Goal: Information Seeking & Learning: Learn about a topic

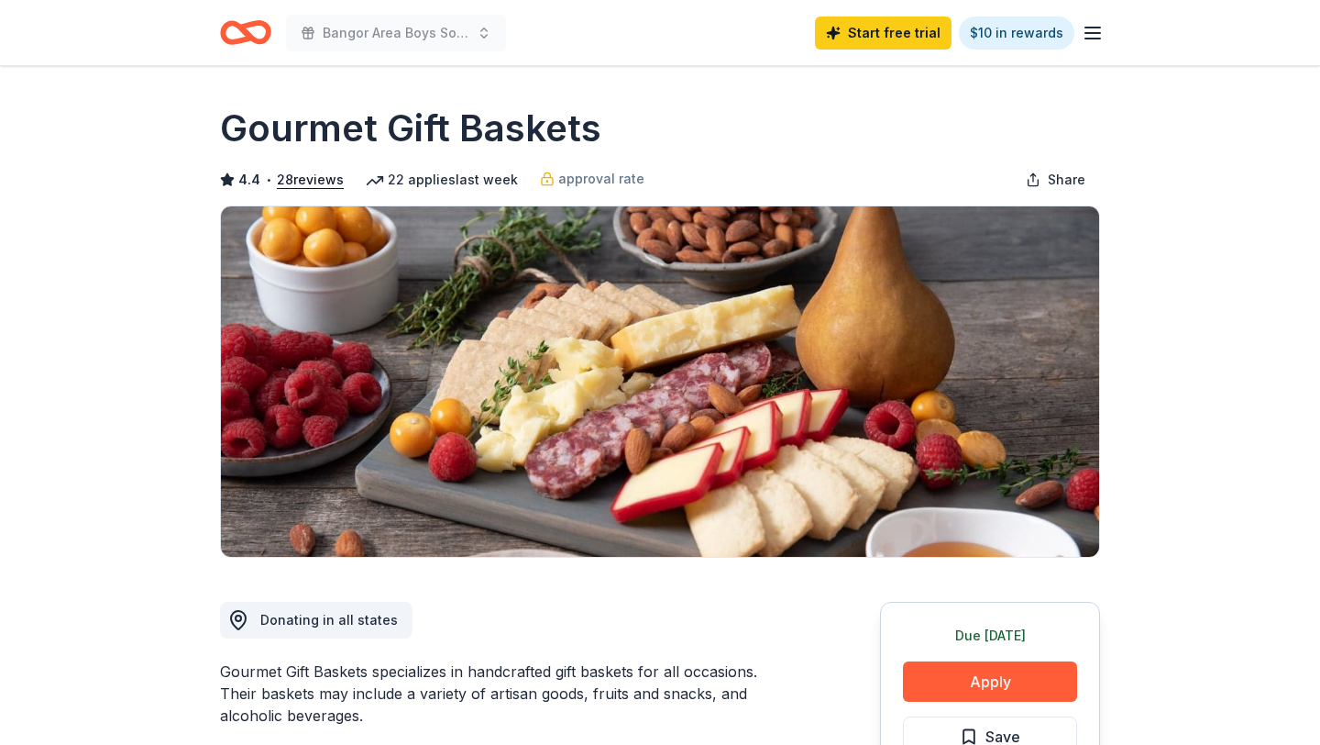
scroll to position [892, 0]
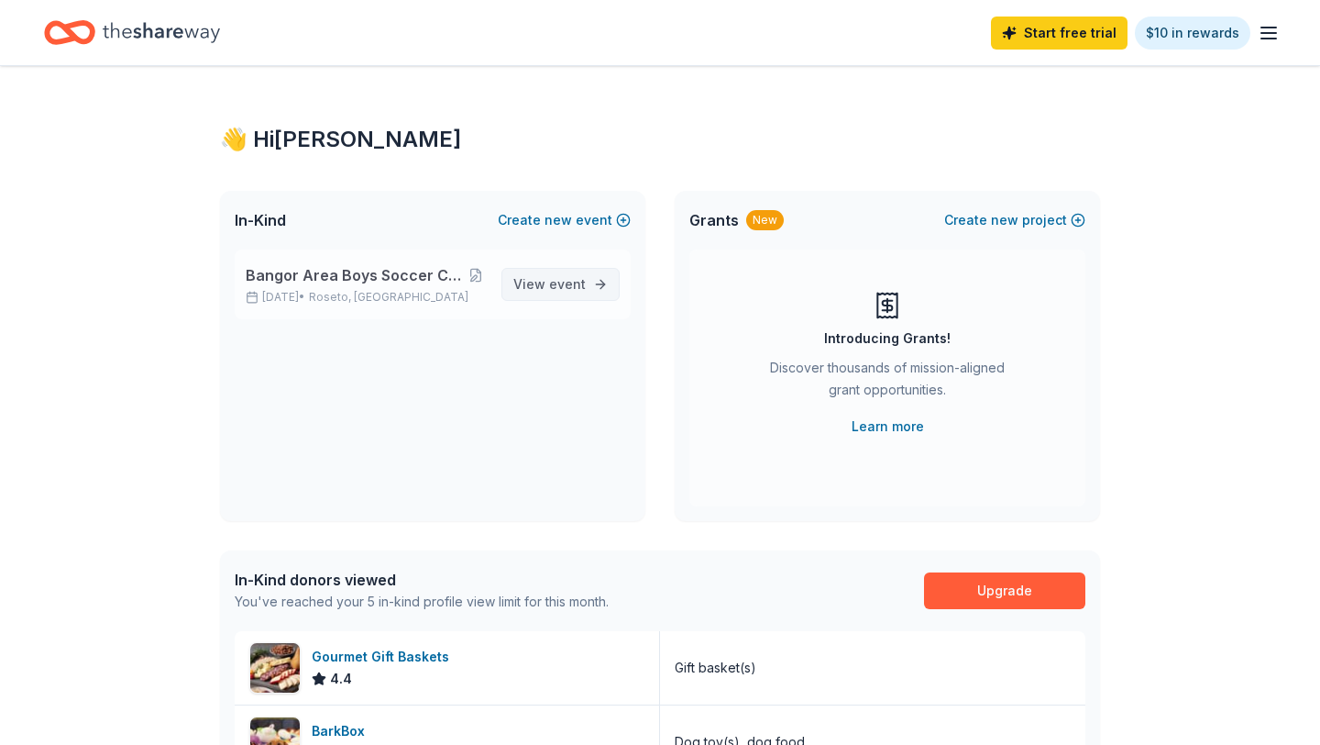
click at [564, 281] on span "event" at bounding box center [567, 284] width 37 height 16
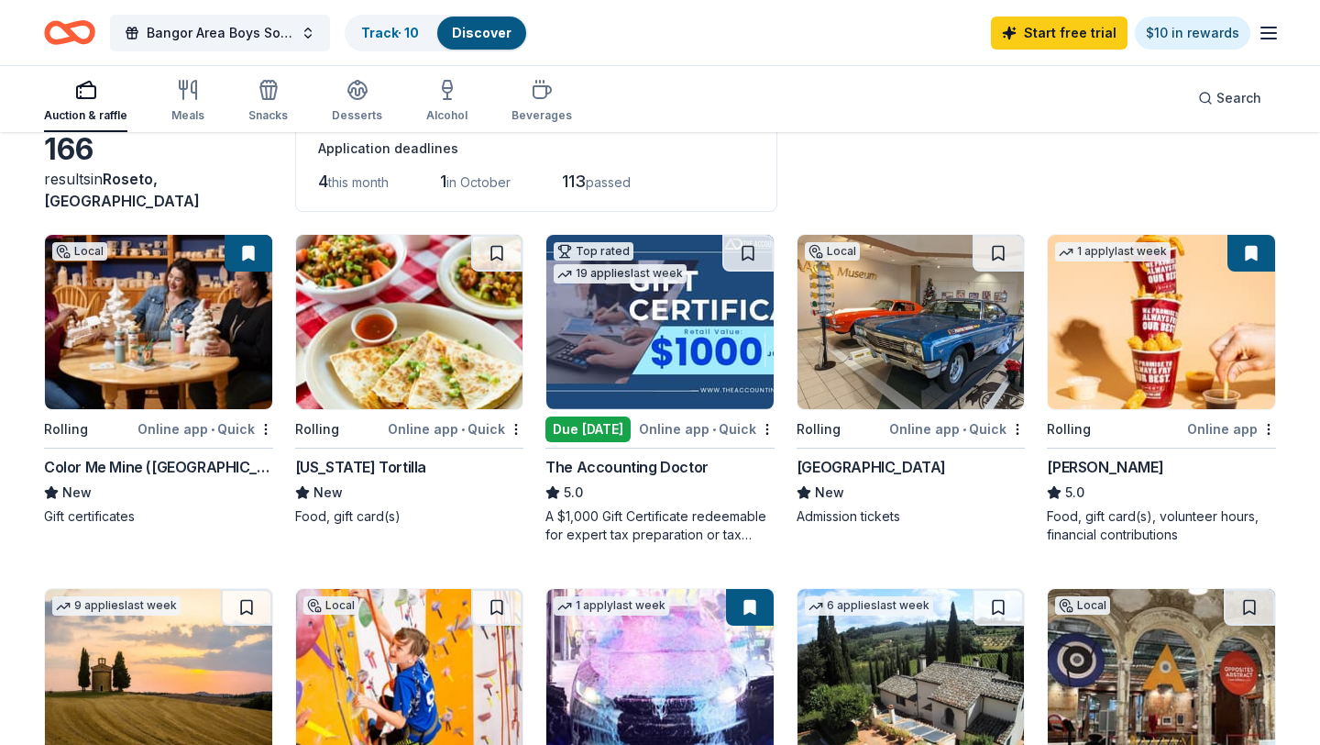
scroll to position [111, 0]
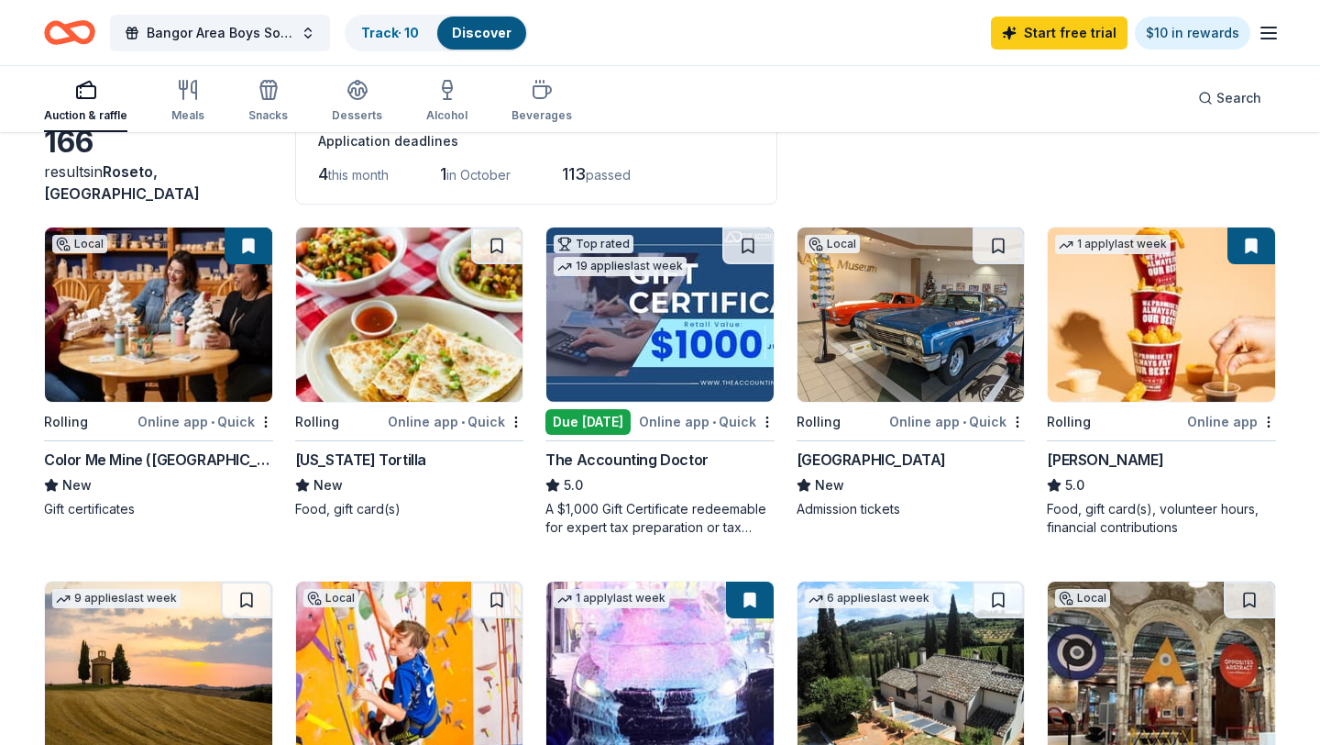
click at [602, 465] on div "The Accounting Doctor" at bounding box center [627, 459] width 163 height 22
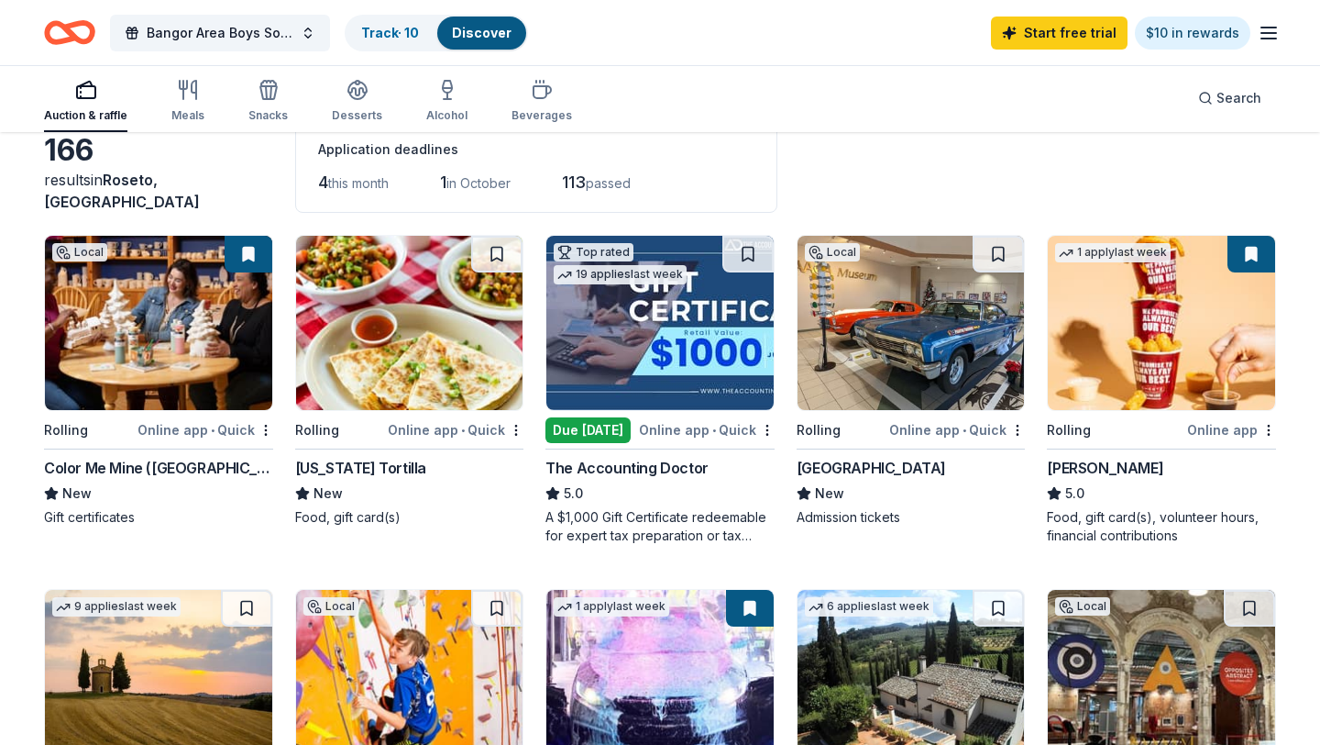
scroll to position [0, 0]
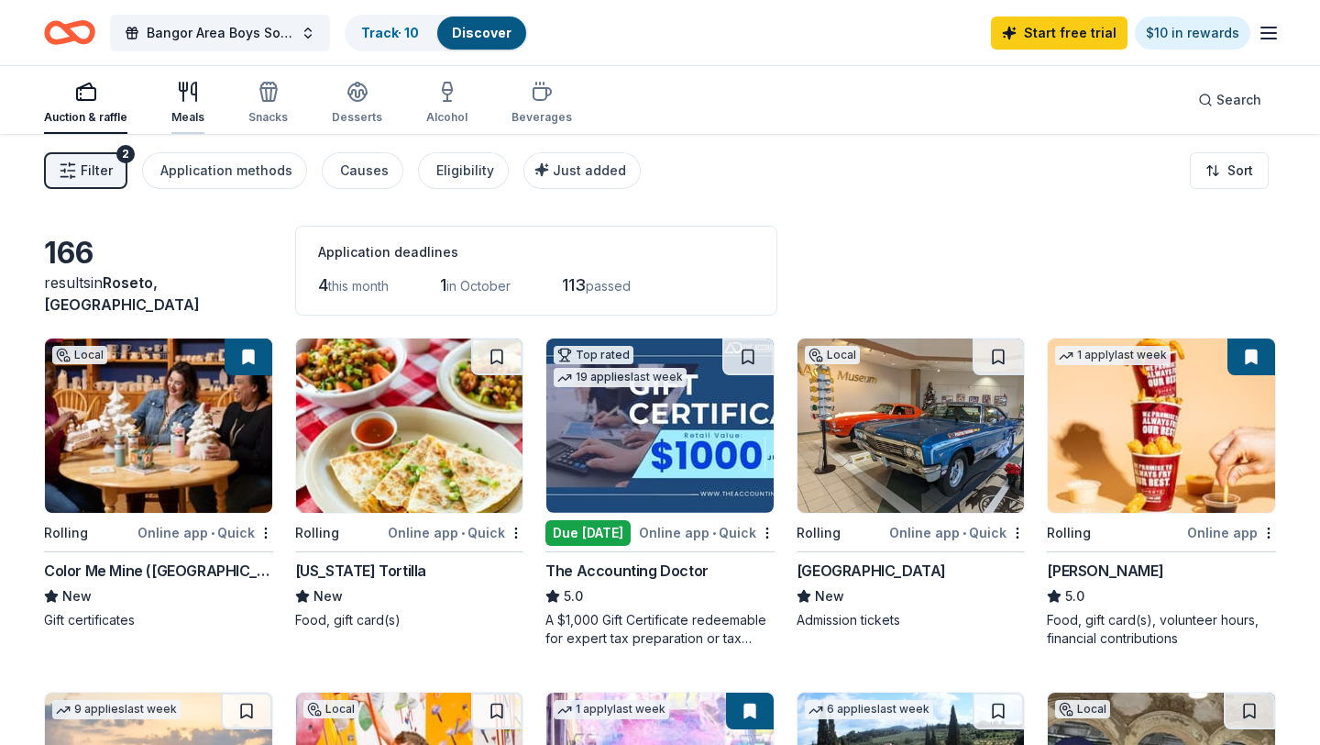
click at [188, 102] on icon "button" at bounding box center [188, 92] width 22 height 22
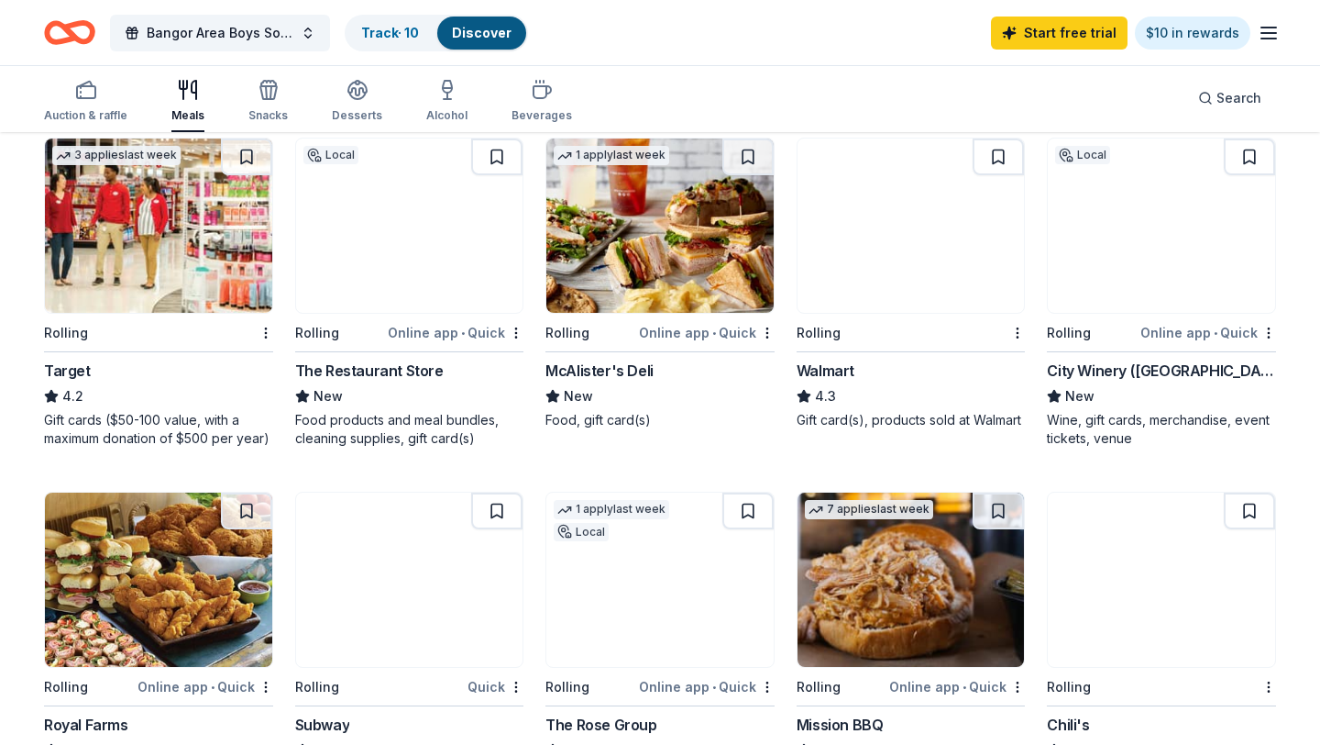
scroll to position [527, 0]
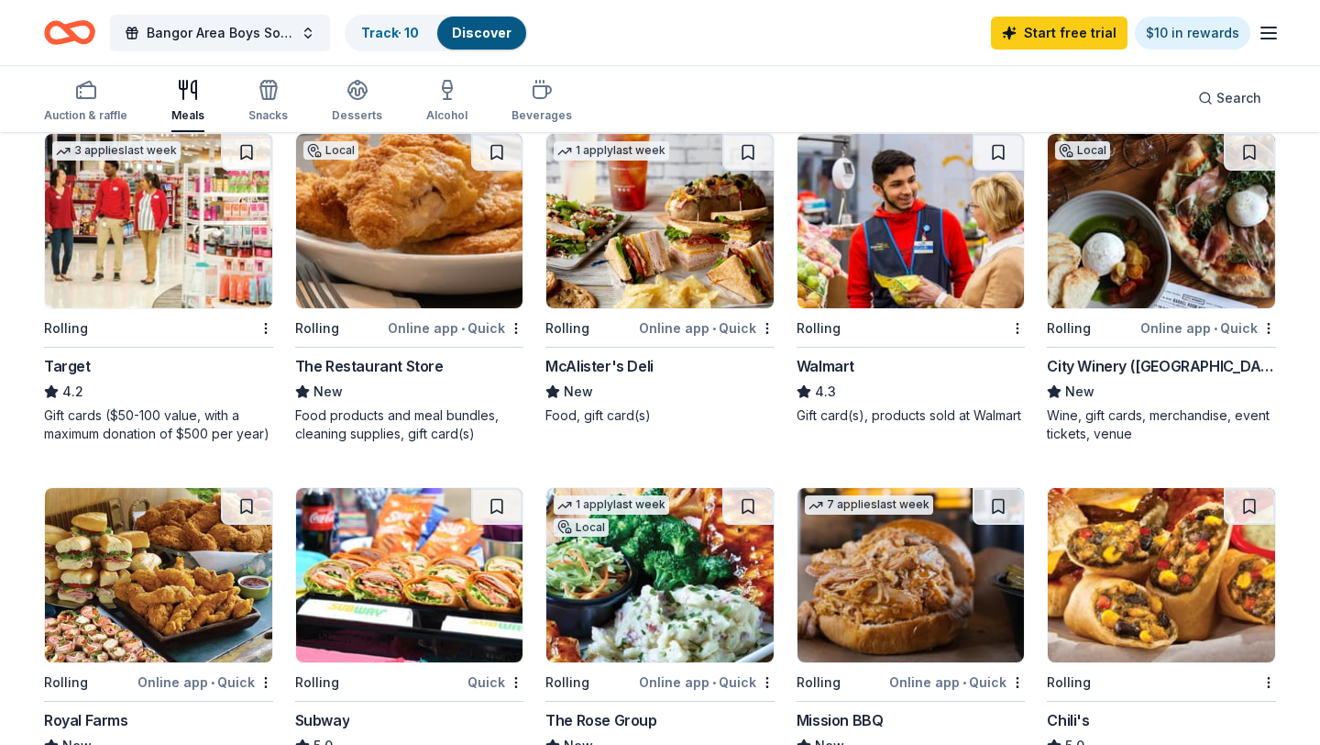
click at [167, 252] on img at bounding box center [158, 221] width 227 height 174
click at [353, 100] on icon "button" at bounding box center [358, 90] width 22 height 22
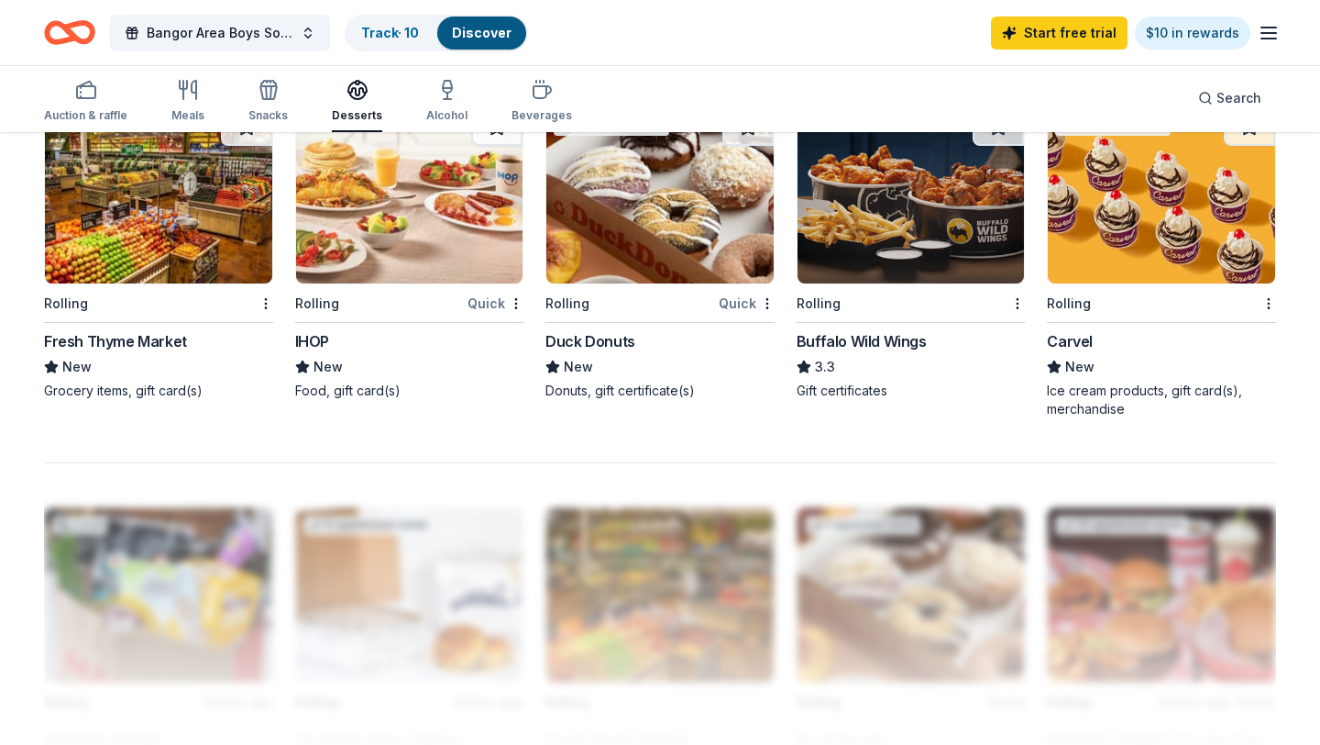
scroll to position [1284, 0]
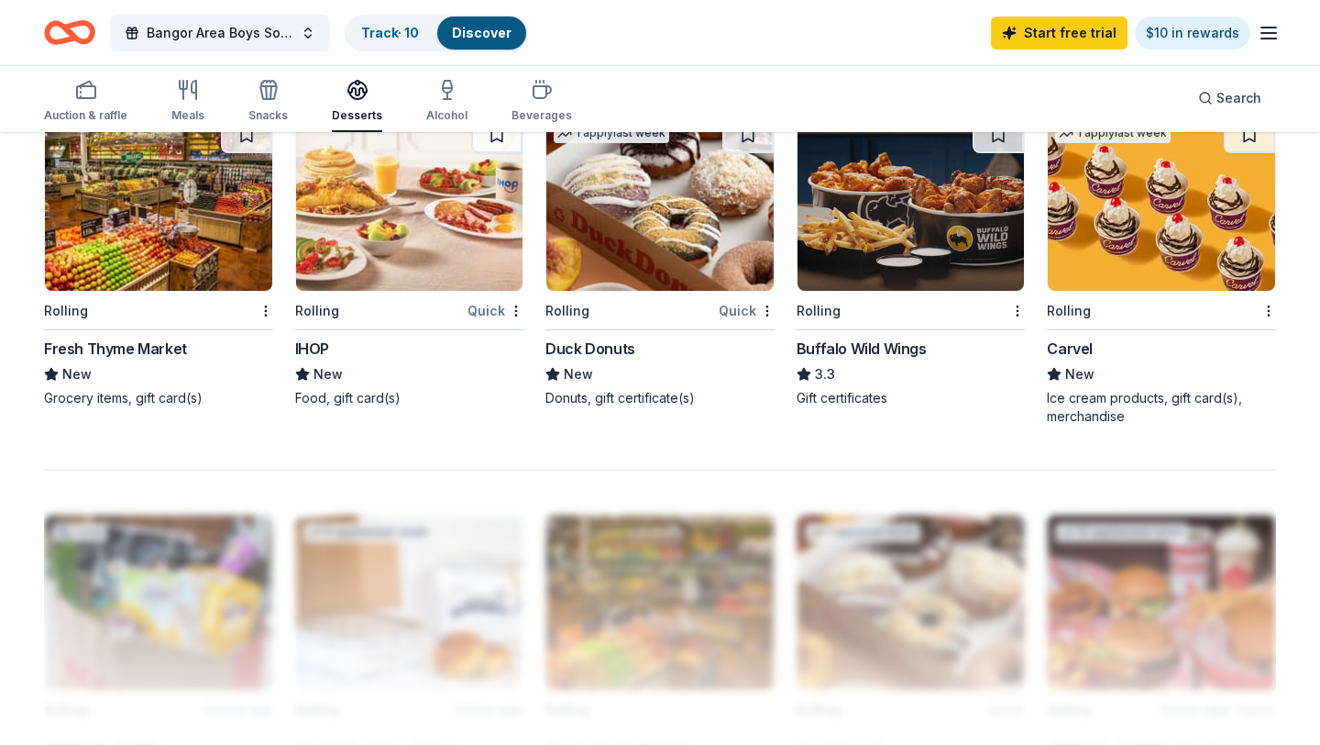
click at [624, 244] on img at bounding box center [660, 203] width 227 height 174
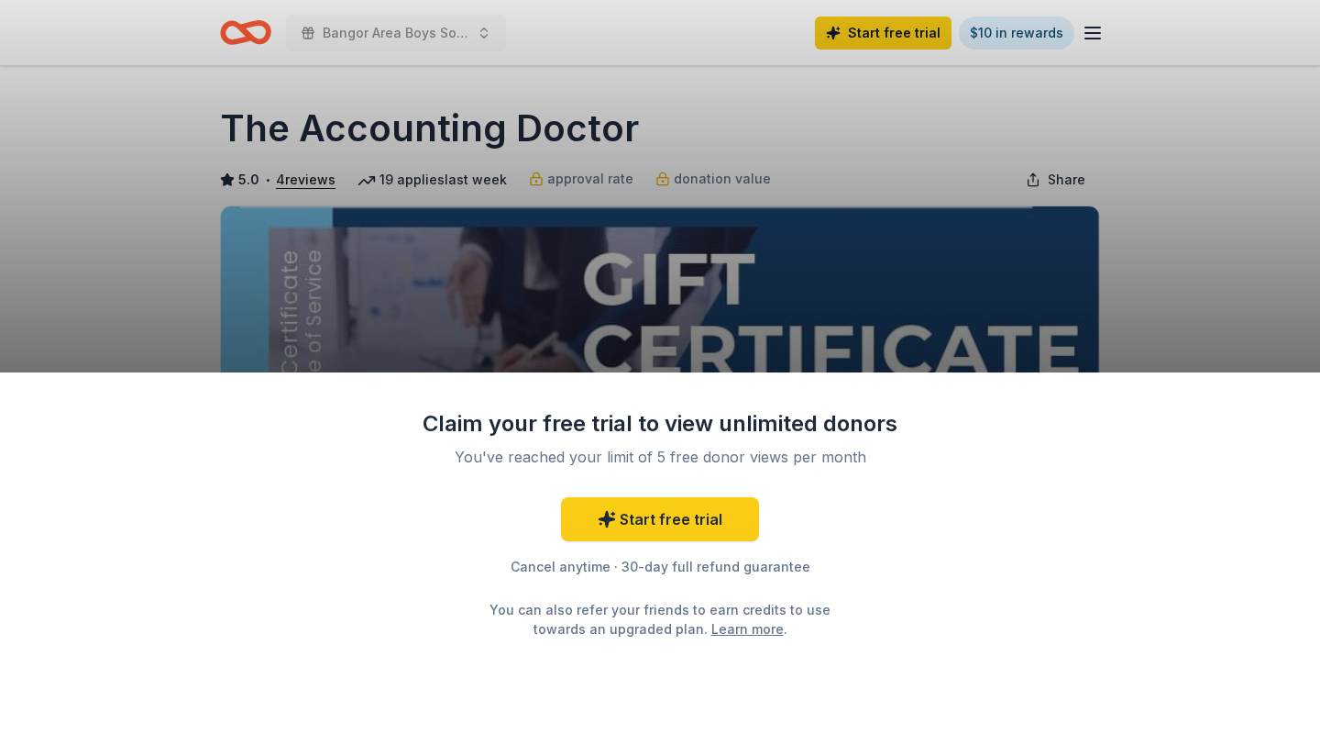
click at [957, 224] on div "Claim your free trial to view unlimited donors You've reached your limit of 5 f…" at bounding box center [660, 372] width 1320 height 745
